Goal: Task Accomplishment & Management: Use online tool/utility

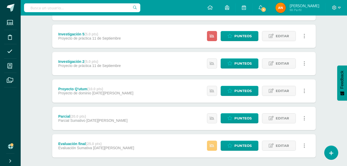
scroll to position [143, 0]
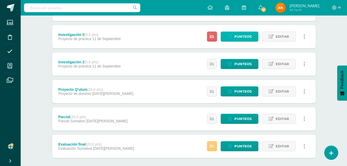
click at [232, 35] on icon at bounding box center [230, 36] width 5 height 4
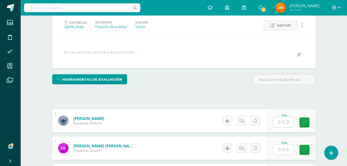
scroll to position [71, 0]
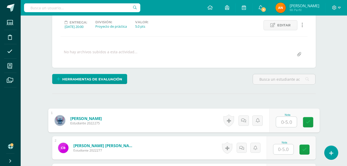
click at [284, 123] on input "text" at bounding box center [286, 122] width 21 height 10
type input "5"
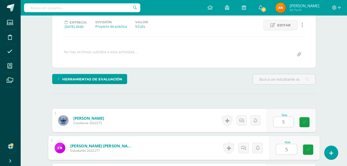
click at [284, 152] on input "5" at bounding box center [286, 149] width 21 height 10
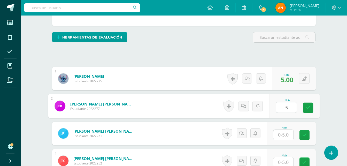
scroll to position [123, 0]
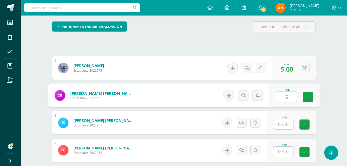
type input "5"
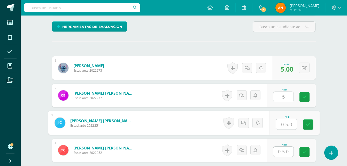
click at [281, 122] on input "text" at bounding box center [286, 124] width 21 height 10
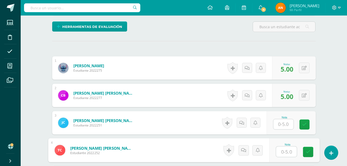
click at [284, 155] on input "text" at bounding box center [286, 152] width 21 height 10
type input "3"
click at [289, 121] on input "text" at bounding box center [284, 124] width 20 height 10
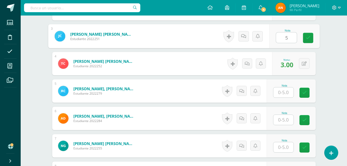
scroll to position [213, 0]
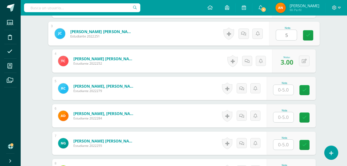
type input "5"
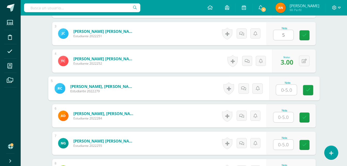
click at [277, 90] on input "text" at bounding box center [286, 90] width 21 height 10
type input "5"
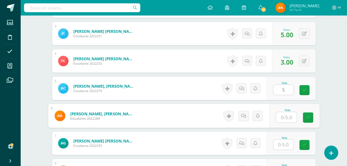
click at [280, 116] on input "text" at bounding box center [286, 117] width 21 height 10
type input "3"
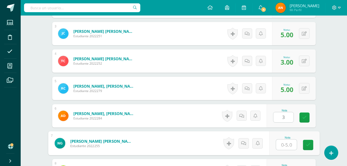
click at [281, 141] on input "text" at bounding box center [286, 145] width 21 height 10
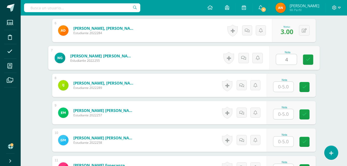
scroll to position [307, 0]
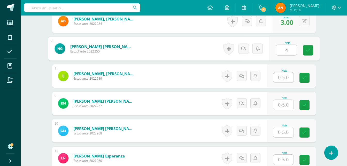
type input "4"
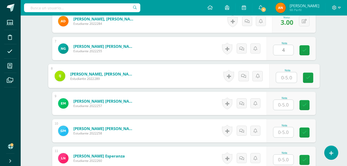
click at [282, 74] on input "text" at bounding box center [286, 77] width 21 height 10
type input "4"
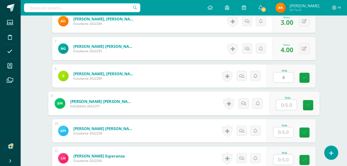
click at [284, 106] on input "text" at bounding box center [286, 105] width 21 height 10
type input "5"
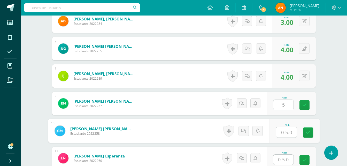
click at [281, 130] on input "text" at bounding box center [286, 132] width 21 height 10
type input "4"
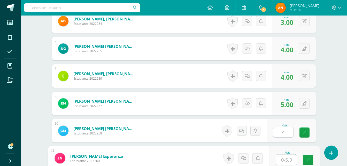
click at [285, 159] on input "text" at bounding box center [286, 160] width 21 height 10
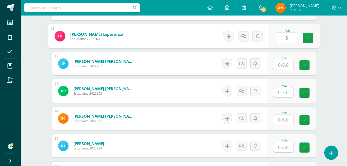
scroll to position [431, 0]
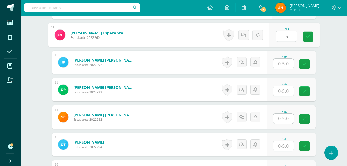
type input "5"
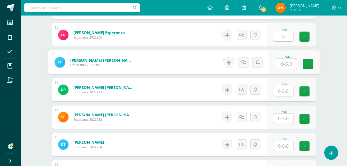
click at [278, 63] on input "text" at bounding box center [286, 64] width 21 height 10
type input "5"
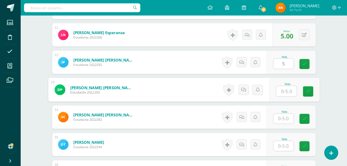
click at [283, 90] on input "text" at bounding box center [286, 91] width 21 height 10
type input "5"
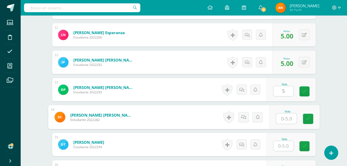
click at [283, 121] on input "text" at bounding box center [286, 119] width 21 height 10
click at [283, 121] on input "5" at bounding box center [286, 119] width 21 height 10
type input "5"
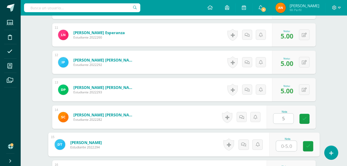
click at [285, 148] on input "text" at bounding box center [286, 146] width 21 height 10
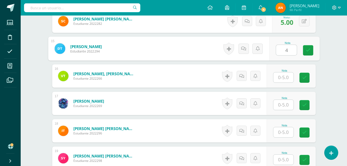
scroll to position [528, 0]
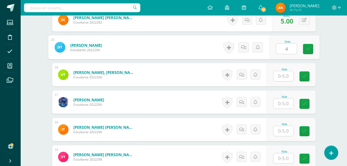
type input "4"
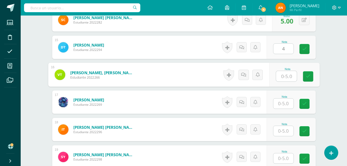
click at [281, 79] on input "text" at bounding box center [286, 76] width 21 height 10
type input "5"
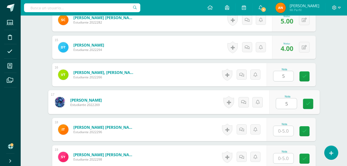
click at [282, 101] on input "5" at bounding box center [286, 104] width 21 height 10
type input "5"
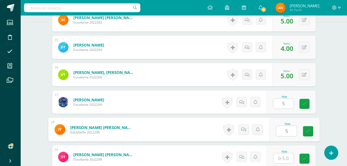
click at [284, 130] on input "5" at bounding box center [286, 131] width 21 height 10
type input "5"
click at [288, 155] on input "text" at bounding box center [284, 158] width 20 height 10
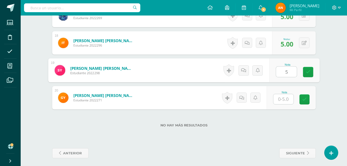
scroll to position [617, 0]
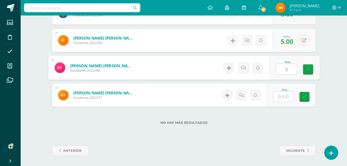
type input "5"
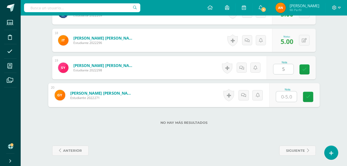
click at [283, 95] on input "text" at bounding box center [286, 97] width 21 height 10
type input "4"
type input "5"
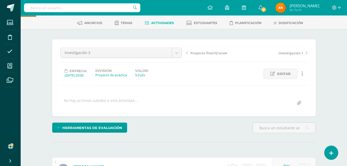
scroll to position [0, 0]
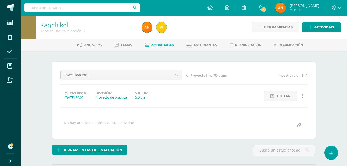
click at [158, 42] on link "Actividades" at bounding box center [159, 45] width 29 height 8
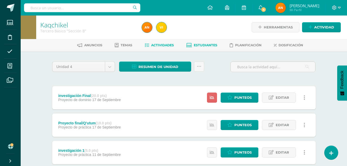
click at [201, 44] on span "Estudiantes" at bounding box center [206, 45] width 24 height 4
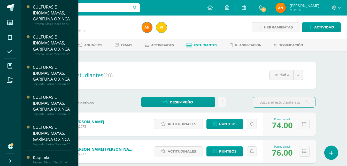
scroll to position [50, 0]
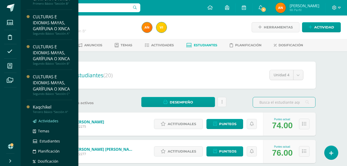
click at [43, 123] on span "Actividades" at bounding box center [49, 120] width 20 height 5
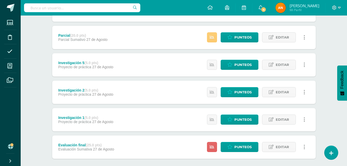
scroll to position [155, 0]
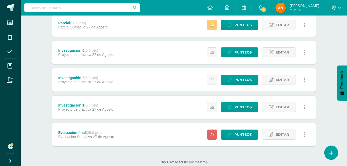
click at [241, 126] on div "Estatus de Actividad: 22 Estudiantes sin calificar 0 Estudiantes con cero Media…" at bounding box center [257, 134] width 117 height 23
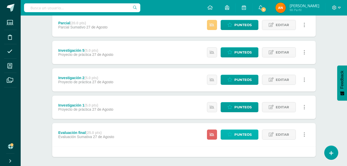
click at [234, 135] on link "Punteos" at bounding box center [240, 135] width 38 height 10
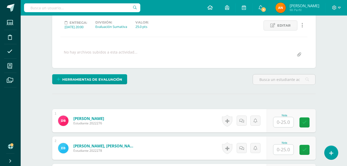
scroll to position [71, 0]
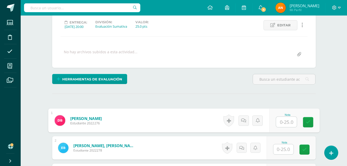
click at [285, 120] on input "text" at bounding box center [286, 122] width 21 height 10
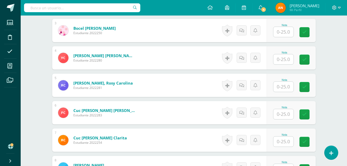
scroll to position [221, 0]
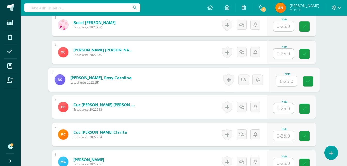
click at [288, 78] on input "text" at bounding box center [286, 81] width 21 height 10
type input "22"
click at [309, 80] on icon at bounding box center [308, 81] width 5 height 4
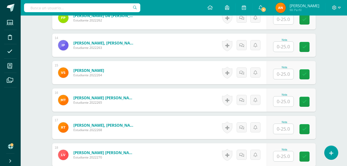
scroll to position [504, 0]
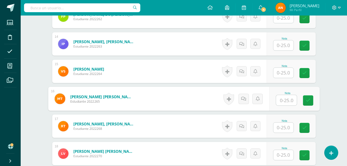
click at [288, 99] on input "text" at bounding box center [286, 100] width 21 height 10
type input "23"
click at [308, 96] on link at bounding box center [308, 100] width 10 height 10
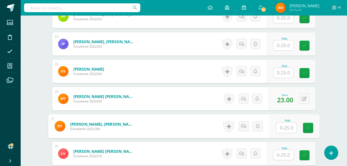
click at [284, 127] on input "text" at bounding box center [286, 128] width 21 height 10
type input "17"
click at [306, 132] on link at bounding box center [308, 128] width 10 height 10
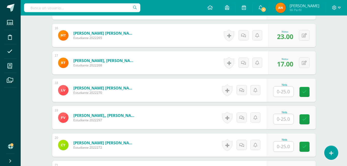
scroll to position [585, 0]
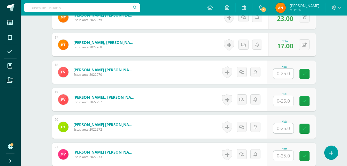
click at [288, 99] on input "text" at bounding box center [284, 101] width 20 height 10
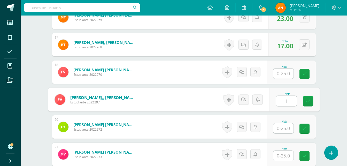
type input "18"
click at [303, 96] on link at bounding box center [308, 101] width 10 height 10
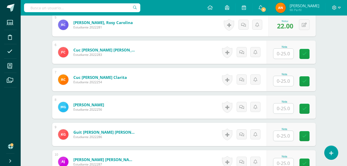
scroll to position [287, 0]
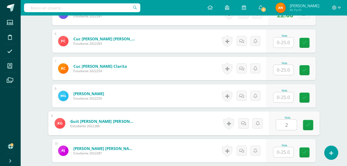
click at [287, 122] on input "2" at bounding box center [286, 125] width 21 height 10
type input "21"
click at [311, 123] on link at bounding box center [308, 125] width 10 height 10
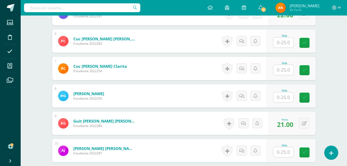
click at [329, 119] on div "Kaqchikel Tercero Básico "Sección A" Herramientas Detalle de asistencias Activi…" at bounding box center [184, 139] width 327 height 823
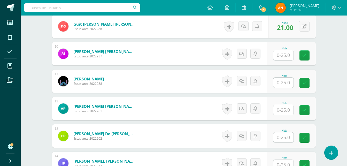
scroll to position [386, 0]
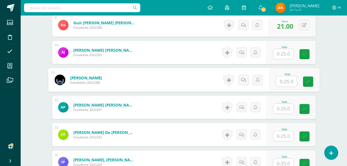
click at [285, 83] on input "text" at bounding box center [286, 81] width 21 height 10
type input "22"
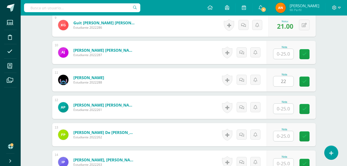
click at [312, 76] on div "Nota 22" at bounding box center [291, 79] width 49 height 23
click at [332, 67] on div "Kaqchikel Tercero Básico "Sección A" Herramientas Detalle de asistencias Activi…" at bounding box center [184, 41] width 327 height 823
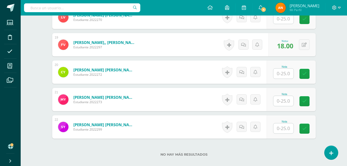
scroll to position [637, 0]
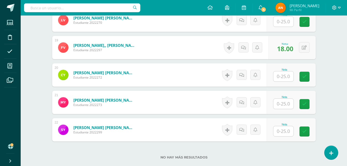
click at [280, 106] on input "text" at bounding box center [284, 104] width 20 height 10
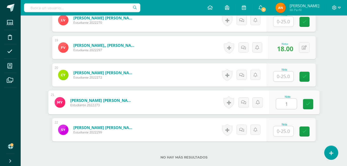
type input "18"
click at [304, 104] on link at bounding box center [308, 104] width 10 height 10
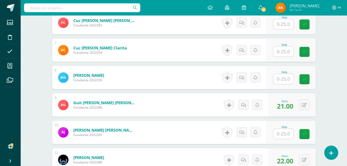
scroll to position [209, 0]
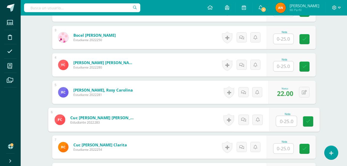
click at [277, 121] on input "text" at bounding box center [286, 121] width 21 height 10
type input "25"
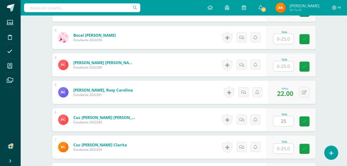
click at [316, 122] on div "Nota 25" at bounding box center [291, 119] width 49 height 23
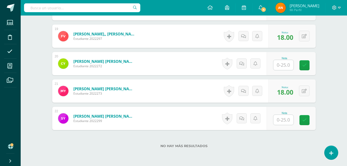
scroll to position [660, 0]
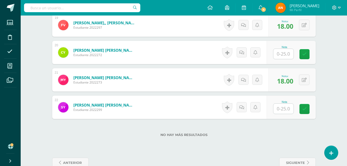
click at [289, 110] on input "text" at bounding box center [284, 109] width 20 height 10
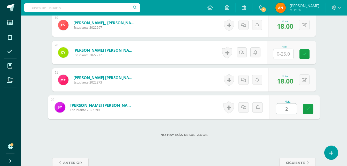
type input "21"
click at [312, 110] on link at bounding box center [308, 109] width 10 height 10
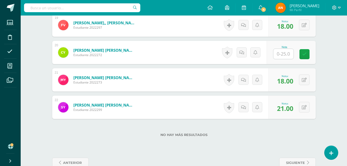
click at [254, 142] on div "No hay más resultados" at bounding box center [184, 131] width 264 height 24
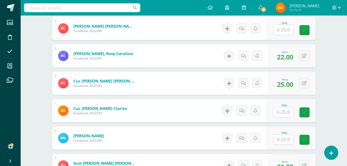
scroll to position [241, 0]
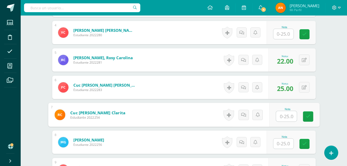
click at [280, 116] on input "text" at bounding box center [286, 116] width 21 height 10
type input "25"
click at [311, 121] on link at bounding box center [308, 116] width 10 height 10
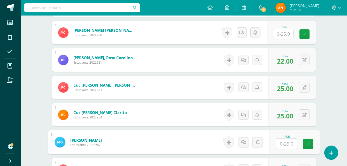
click at [278, 144] on input "text" at bounding box center [286, 144] width 21 height 10
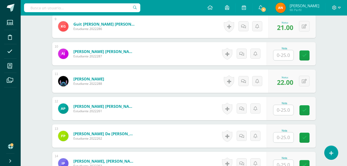
scroll to position [386, 0]
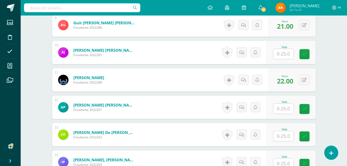
click at [286, 59] on div "Nota" at bounding box center [291, 52] width 49 height 23
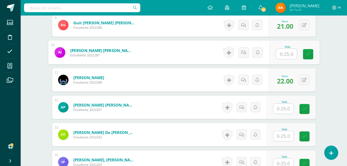
click at [286, 58] on input "text" at bounding box center [286, 54] width 21 height 10
type input "20"
click at [313, 51] on link at bounding box center [308, 54] width 10 height 10
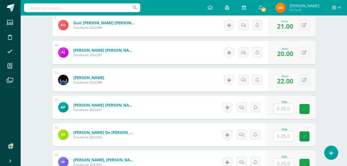
click at [346, 92] on div "Kaqchikel Tercero Básico "Sección A" Herramientas Detalle de asistencias Activi…" at bounding box center [184, 41] width 327 height 823
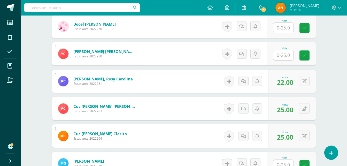
scroll to position [100, 0]
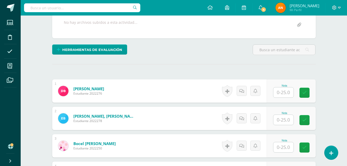
click at [286, 92] on input "text" at bounding box center [284, 92] width 20 height 10
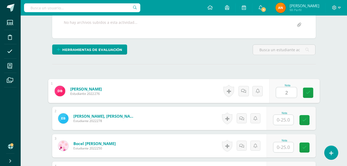
type input "25"
click at [309, 93] on icon at bounding box center [308, 93] width 5 height 4
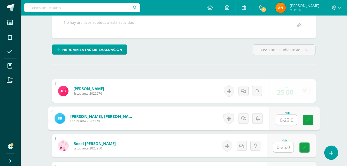
click at [284, 120] on input "text" at bounding box center [286, 120] width 21 height 10
type input "21"
click at [307, 117] on link at bounding box center [308, 120] width 10 height 10
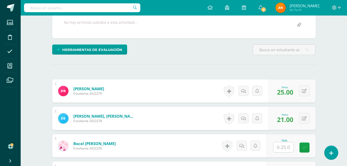
click at [282, 141] on div "Nota" at bounding box center [284, 140] width 23 height 3
click at [281, 145] on input "text" at bounding box center [286, 147] width 21 height 10
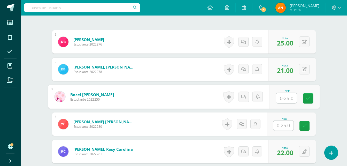
scroll to position [155, 0]
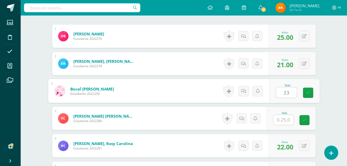
type input "23"
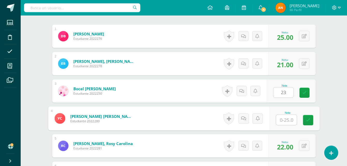
click at [278, 120] on input "text" at bounding box center [286, 120] width 21 height 10
type input "17"
click at [311, 120] on link at bounding box center [308, 120] width 10 height 10
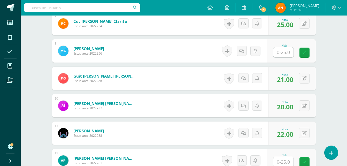
scroll to position [334, 0]
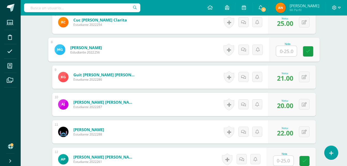
click at [284, 50] on input "text" at bounding box center [286, 51] width 21 height 10
click at [280, 49] on input "text" at bounding box center [286, 51] width 21 height 10
type input "3"
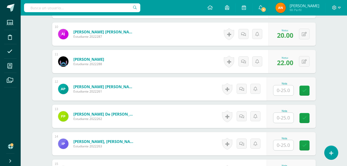
scroll to position [413, 0]
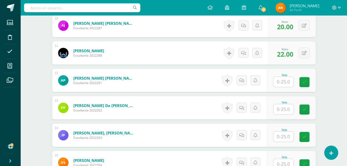
type input "22"
click at [286, 82] on input "text" at bounding box center [286, 82] width 21 height 10
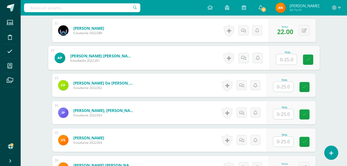
scroll to position [431, 0]
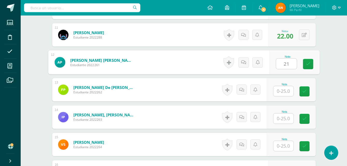
type input "21"
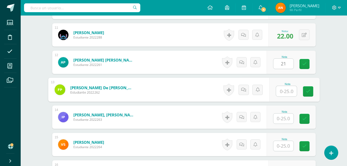
click at [276, 92] on div at bounding box center [286, 91] width 21 height 11
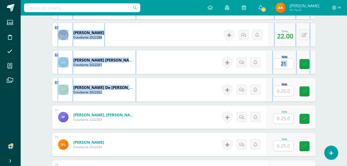
scroll to position [285, 0]
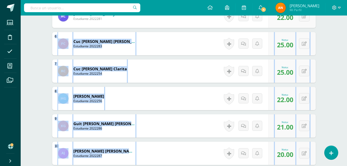
drag, startPoint x: 276, startPoint y: 92, endPoint x: 238, endPoint y: -19, distance: 117.6
click at [238, 0] on html "Estudiantes Disciplina Asistencia Mis cursos Archivos Soporte Ayuda Reportar un…" at bounding box center [173, 134] width 347 height 838
click at [331, 99] on div "Kaqchikel Tercero Básico "Sección A" Herramientas Detalle de asistencias Activi…" at bounding box center [184, 142] width 327 height 823
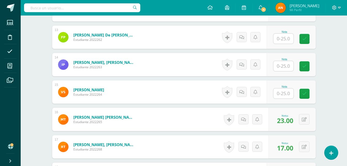
scroll to position [475, 0]
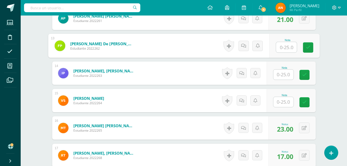
click at [289, 47] on input "text" at bounding box center [286, 47] width 21 height 10
click at [310, 48] on icon at bounding box center [308, 47] width 5 height 4
type input "23"
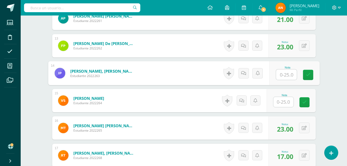
click at [285, 72] on input "text" at bounding box center [286, 75] width 21 height 10
click at [289, 76] on input "text" at bounding box center [286, 75] width 21 height 10
type input "21"
click at [308, 74] on icon at bounding box center [308, 75] width 5 height 4
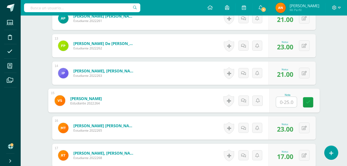
click at [283, 105] on input "text" at bounding box center [286, 102] width 21 height 10
click at [287, 99] on input "text" at bounding box center [286, 102] width 21 height 10
type input "19"
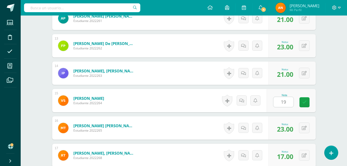
click at [306, 108] on div "Nota 19" at bounding box center [291, 100] width 49 height 23
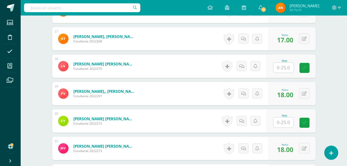
scroll to position [593, 0]
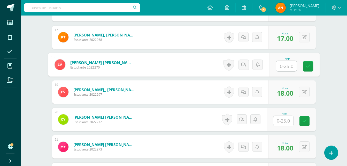
click at [285, 64] on input "text" at bounding box center [286, 66] width 21 height 10
type input "25"
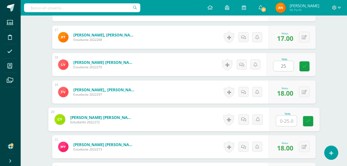
click at [287, 120] on input "text" at bounding box center [286, 121] width 21 height 10
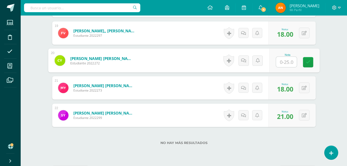
scroll to position [649, 0]
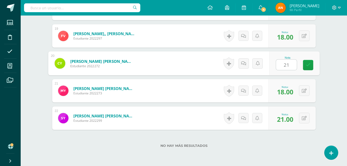
type input "21"
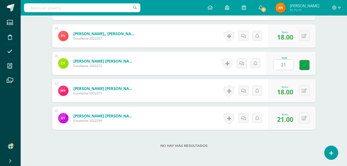
click at [315, 64] on div "Nota 21" at bounding box center [291, 63] width 49 height 23
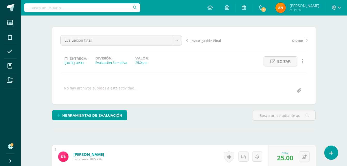
scroll to position [0, 0]
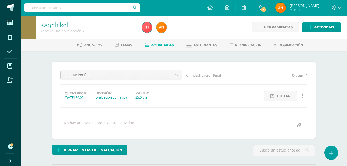
click at [153, 46] on span "Actividades" at bounding box center [162, 45] width 23 height 4
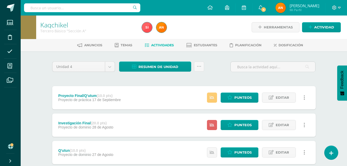
click at [212, 103] on div "Estatus de Actividad: 1 Estudiantes sin calificar 0 Estudiantes con cero Media …" at bounding box center [257, 97] width 117 height 23
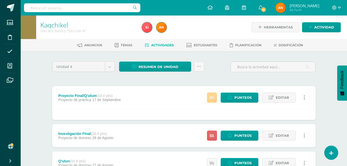
click at [212, 99] on icon at bounding box center [212, 97] width 4 height 4
click at [236, 96] on span "Punteos" at bounding box center [243, 98] width 17 height 10
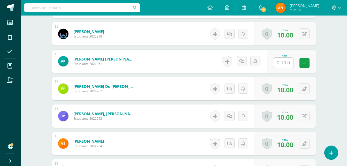
scroll to position [432, 0]
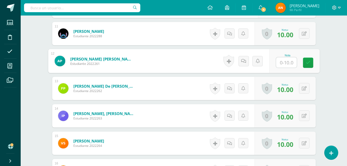
click at [286, 65] on input "text" at bounding box center [286, 62] width 21 height 10
type input "10"
click at [306, 62] on link at bounding box center [308, 62] width 10 height 10
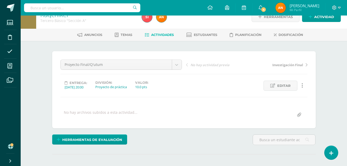
scroll to position [0, 0]
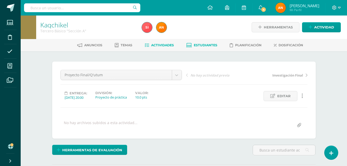
click at [200, 47] on span "Estudiantes" at bounding box center [206, 45] width 24 height 4
click at [215, 45] on span "Estudiantes" at bounding box center [206, 45] width 24 height 4
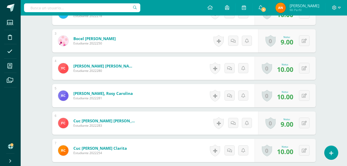
scroll to position [210, 0]
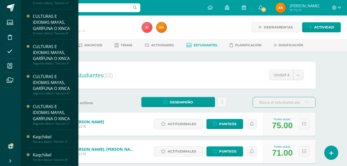
scroll to position [50, 0]
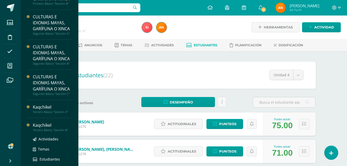
click at [57, 128] on div "Kaqchikel" at bounding box center [52, 125] width 39 height 6
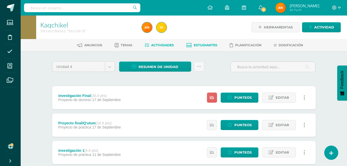
click at [200, 44] on span "Estudiantes" at bounding box center [206, 45] width 24 height 4
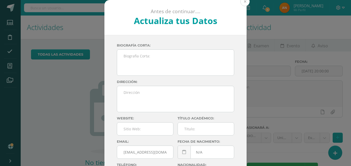
click at [247, 1] on button at bounding box center [245, 1] width 9 height 9
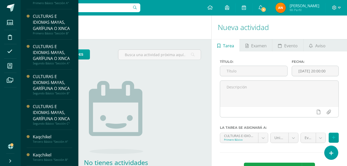
scroll to position [35, 0]
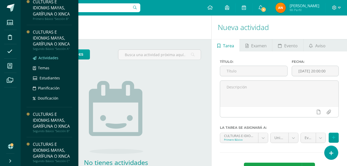
click at [49, 61] on link "Actividades" at bounding box center [52, 58] width 39 height 6
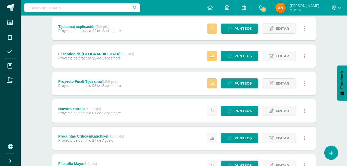
scroll to position [85, 0]
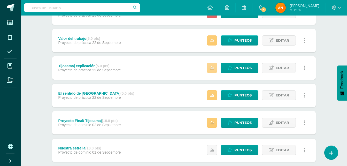
click at [213, 68] on icon at bounding box center [212, 68] width 4 height 4
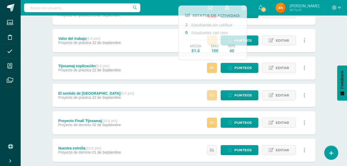
click at [214, 95] on icon at bounding box center [212, 95] width 4 height 4
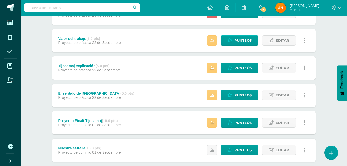
click at [325, 36] on div "Unidad 4 Unidad 1 Unidad 2 Unidad 3 Unidad 4 Resumen de unidad Descargar como H…" at bounding box center [184, 136] width 285 height 339
